Goal: Navigation & Orientation: Go to known website

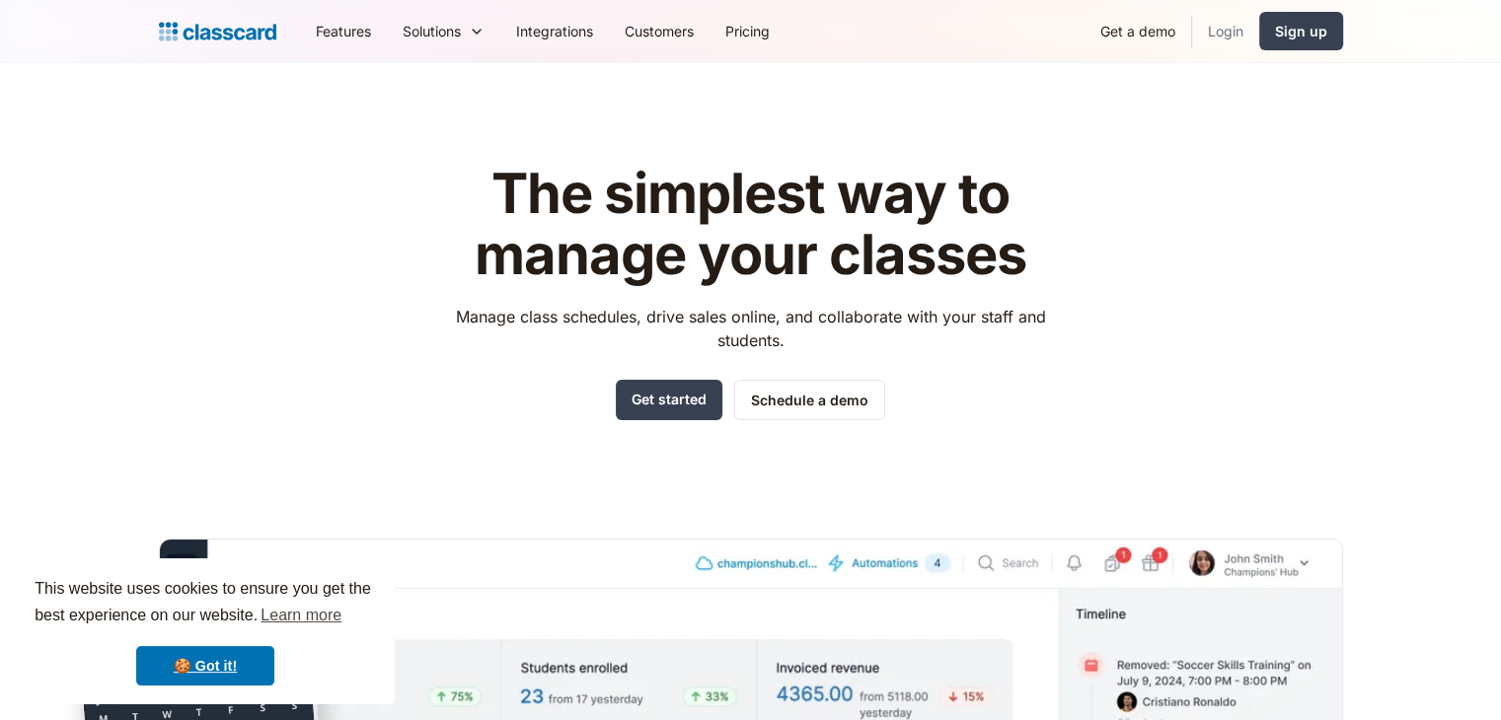
click at [1231, 30] on link "Login" at bounding box center [1225, 31] width 67 height 44
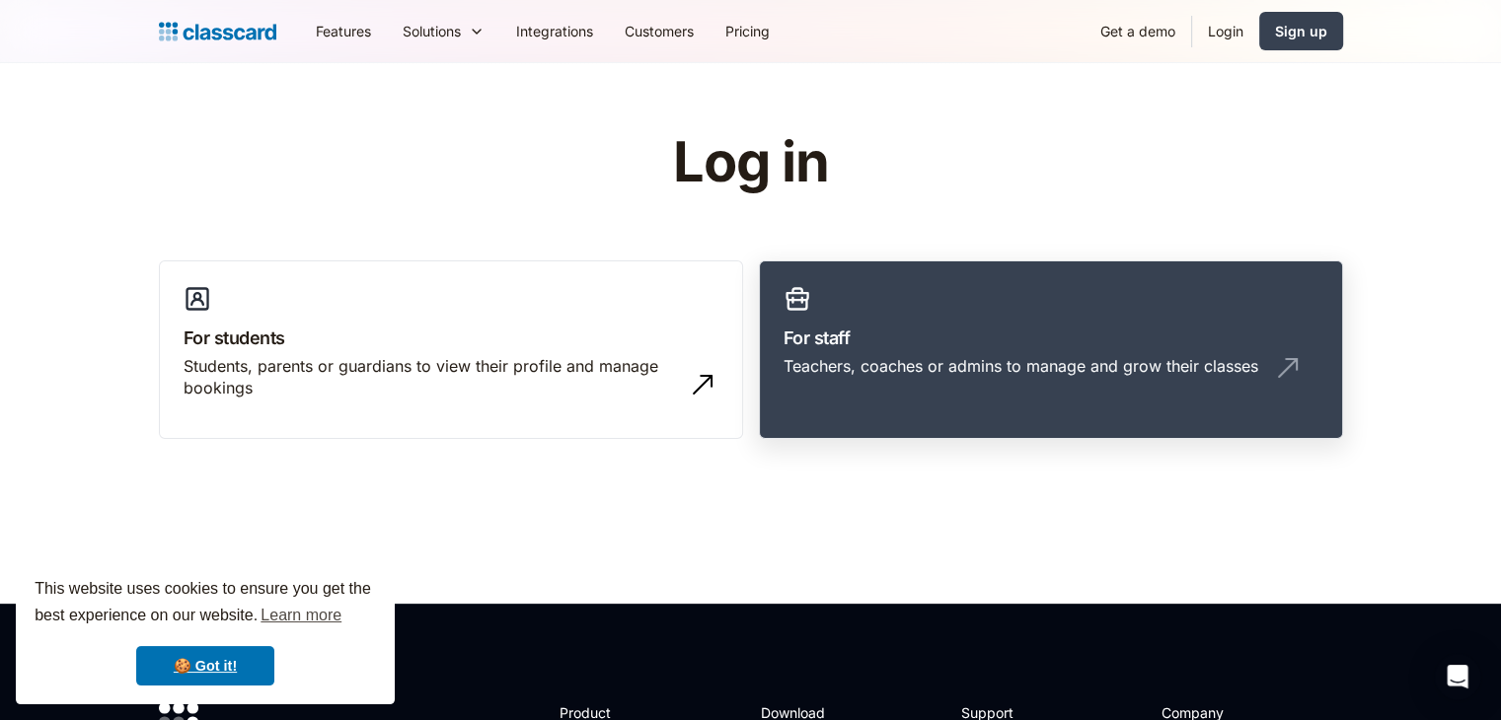
click at [979, 317] on link "For staff Teachers, coaches or admins to manage and grow their classes" at bounding box center [1051, 351] width 584 height 180
